Goal: Task Accomplishment & Management: Use online tool/utility

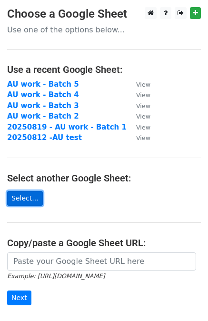
click at [25, 197] on link "Select..." at bounding box center [25, 198] width 36 height 15
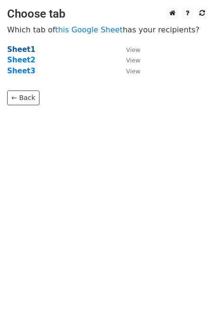
click at [17, 47] on strong "Sheet1" at bounding box center [21, 49] width 28 height 9
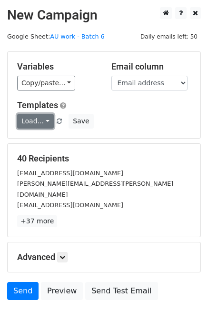
click at [44, 119] on link "Load..." at bounding box center [35, 121] width 37 height 15
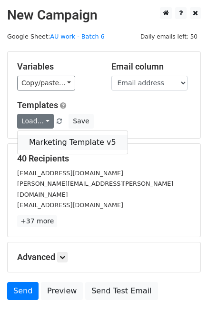
click at [50, 142] on link "Marketing Template v5" at bounding box center [73, 142] width 110 height 15
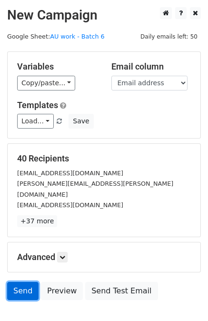
click at [23, 282] on link "Send" at bounding box center [22, 291] width 31 height 18
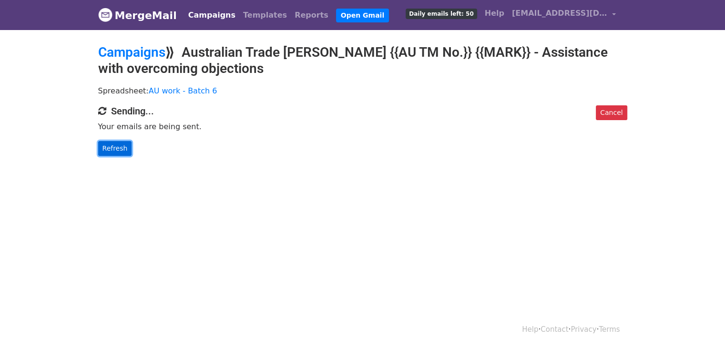
click at [105, 144] on link "Refresh" at bounding box center [115, 148] width 34 height 15
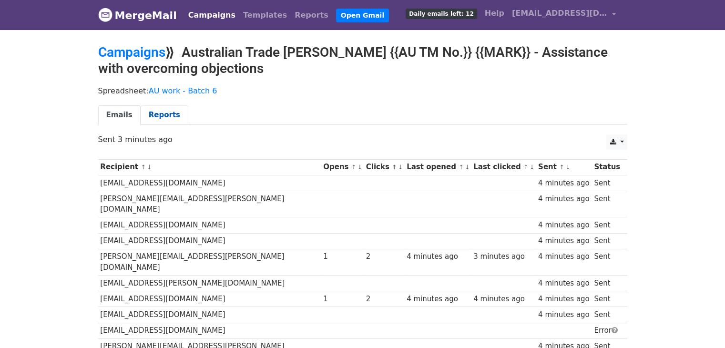
click at [162, 113] on link "Reports" at bounding box center [165, 115] width 48 height 20
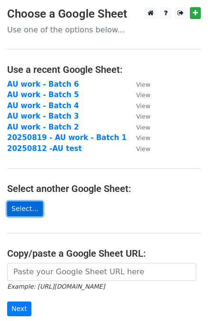
click at [11, 208] on link "Select..." at bounding box center [25, 209] width 36 height 15
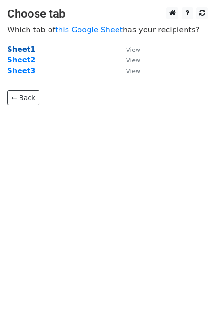
click at [20, 50] on strong "Sheet1" at bounding box center [21, 49] width 28 height 9
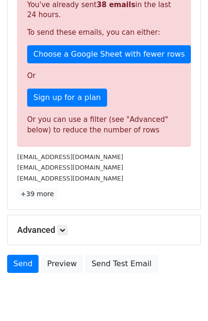
scroll to position [206, 0]
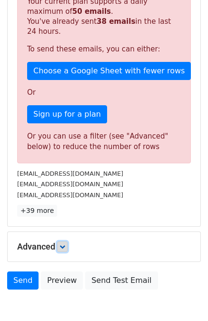
click at [61, 248] on icon at bounding box center [63, 247] width 6 height 6
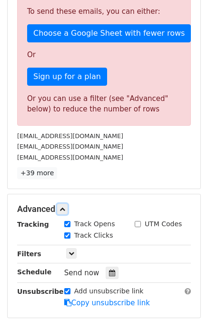
scroll to position [301, 0]
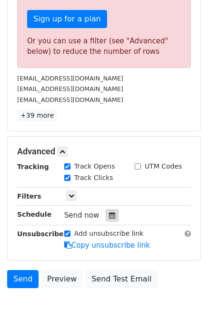
click at [109, 214] on icon at bounding box center [112, 215] width 6 height 7
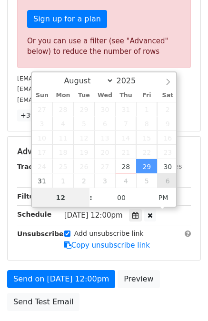
type input "[DATE] 12:00"
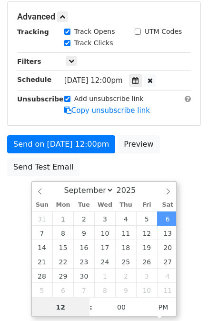
scroll to position [191, 0]
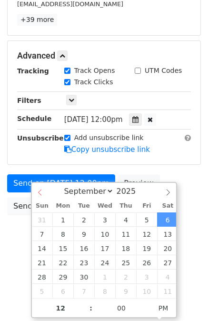
select select "7"
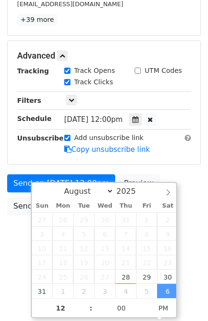
click at [38, 194] on div "August September October November [DATE]" at bounding box center [104, 191] width 145 height 16
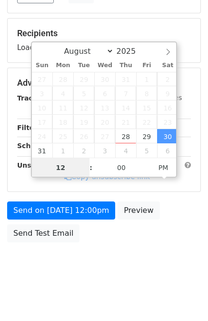
scroll to position [163, 0]
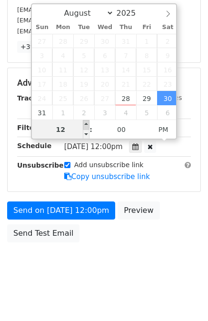
type input "[DATE] 13:00"
type input "01"
click at [84, 122] on span at bounding box center [86, 125] width 7 height 10
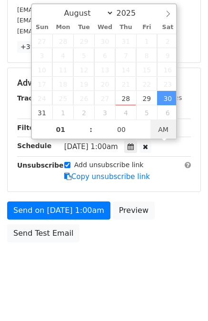
click at [164, 127] on span "AM" at bounding box center [164, 129] width 26 height 19
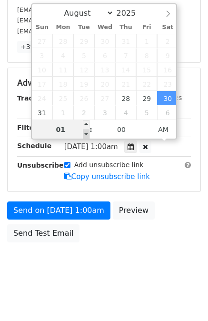
type input "[DATE] 00:00"
type input "12"
click at [86, 134] on span at bounding box center [86, 135] width 7 height 10
type input "[DATE] 23:00"
type input "11"
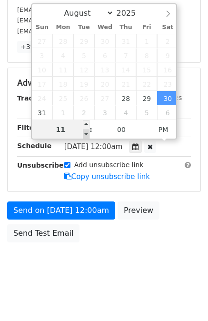
click at [85, 134] on span at bounding box center [86, 135] width 7 height 10
type input "[DATE] 22:00"
type input "10"
click at [85, 134] on span at bounding box center [86, 135] width 7 height 10
type input "[DATE] 21:00"
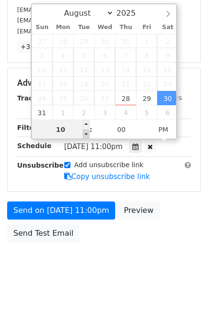
type input "09"
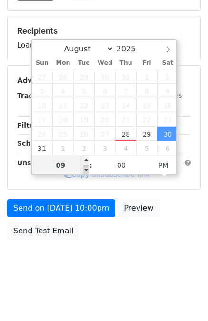
scroll to position [125, 0]
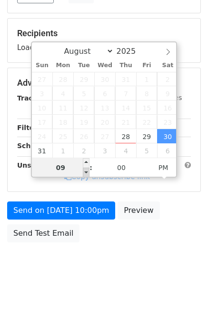
click at [85, 134] on div "August September October November [DATE] Sun Mon Tue Wed Thu Fri Sat 27 28 29 3…" at bounding box center [104, 109] width 147 height 136
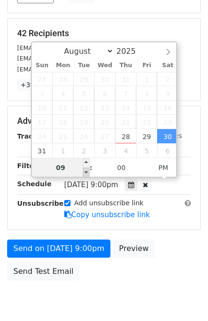
scroll to position [163, 0]
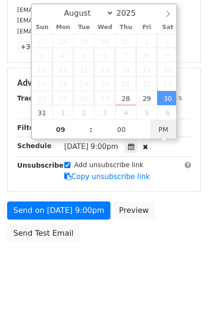
type input "[DATE] 09:00"
click at [168, 130] on span "AM" at bounding box center [164, 129] width 26 height 19
click at [166, 203] on div "Send on [DATE] 9:00am Preview Send Test Email" at bounding box center [104, 225] width 208 height 46
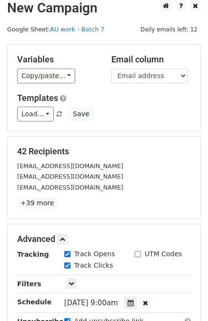
scroll to position [0, 0]
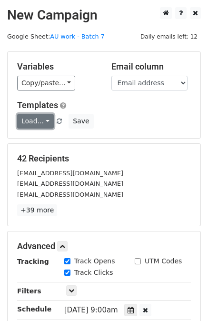
click at [46, 119] on link "Load..." at bounding box center [35, 121] width 37 height 15
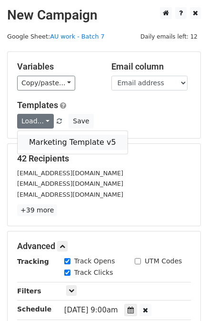
click at [45, 136] on link "Marketing Template v5" at bounding box center [73, 142] width 110 height 15
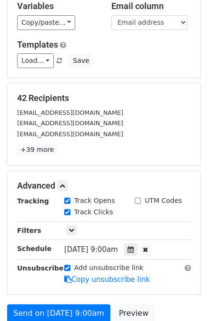
scroll to position [163, 0]
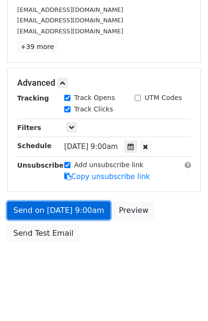
click at [41, 208] on link "Send on [DATE] 9:00am" at bounding box center [58, 211] width 103 height 18
